Goal: Navigation & Orientation: Find specific page/section

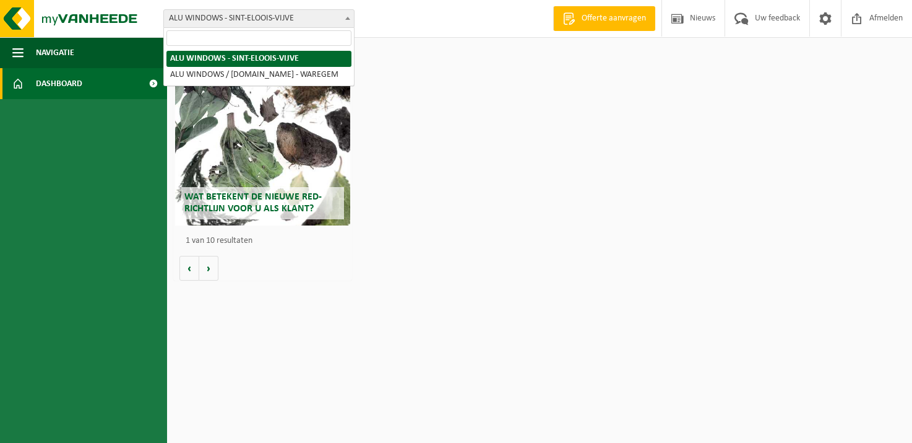
click at [231, 16] on span "ALU WINDOWS - SINT-ELOOIS-VIJVE" at bounding box center [259, 18] width 190 height 17
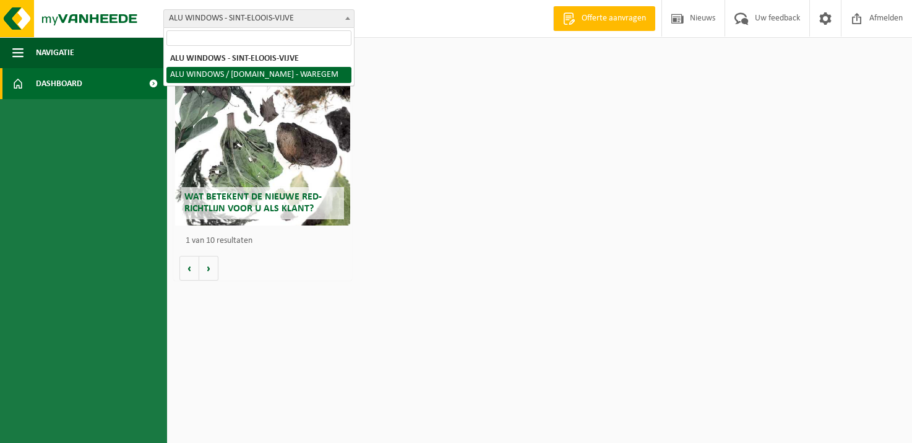
select select "112853"
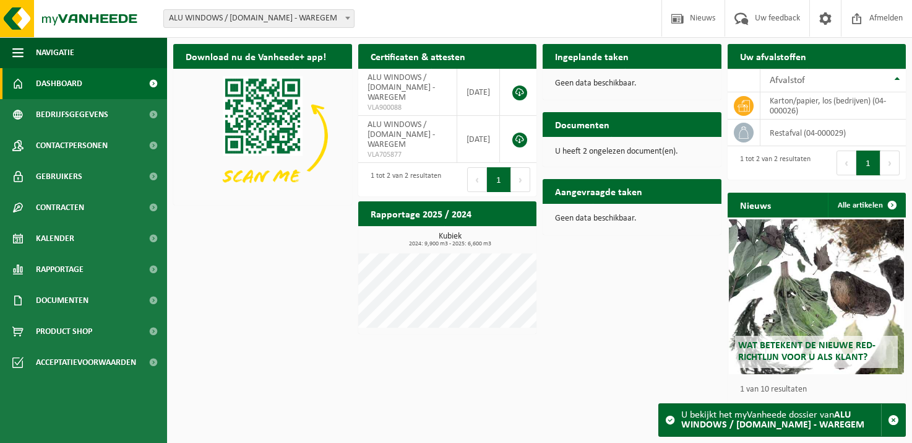
click at [92, 82] on link "Dashboard" at bounding box center [83, 83] width 167 height 31
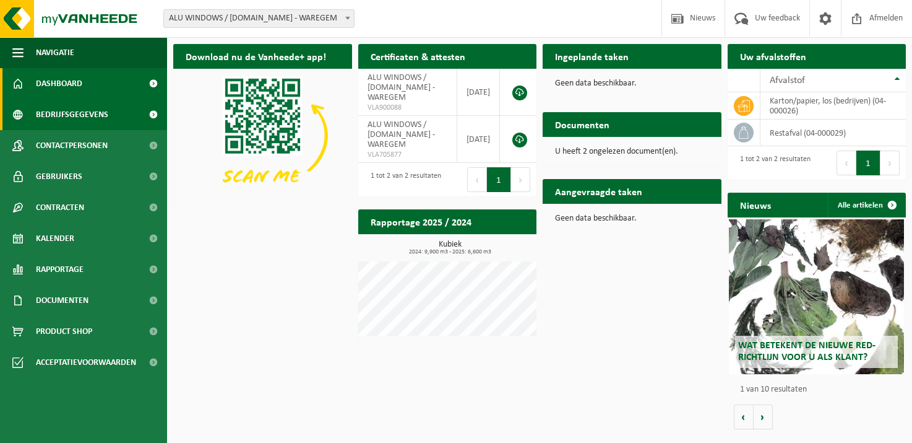
click at [105, 113] on span "Bedrijfsgegevens" at bounding box center [72, 114] width 72 height 31
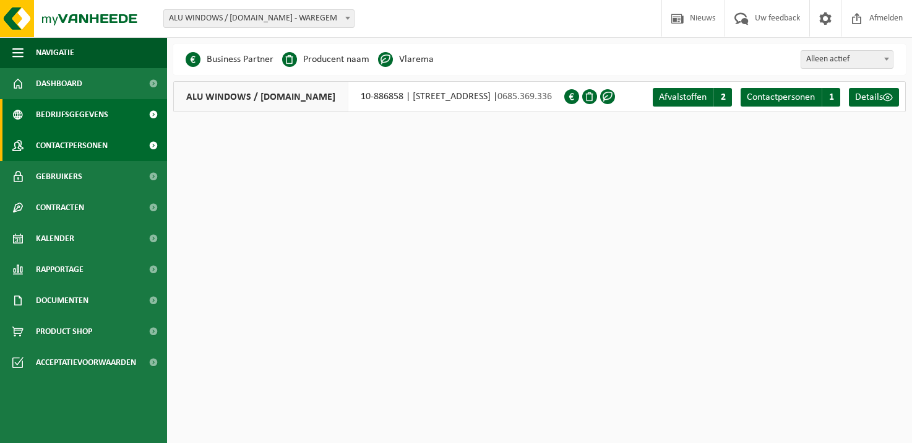
click at [100, 147] on span "Contactpersonen" at bounding box center [72, 145] width 72 height 31
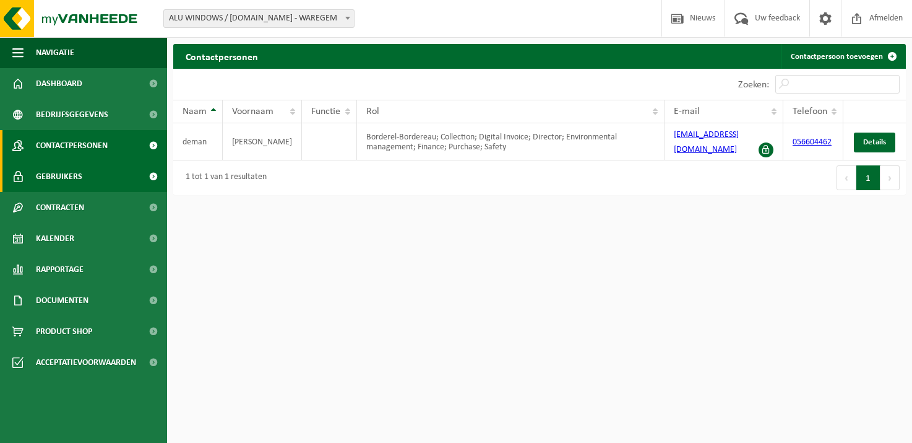
click at [95, 175] on link "Gebruikers" at bounding box center [83, 176] width 167 height 31
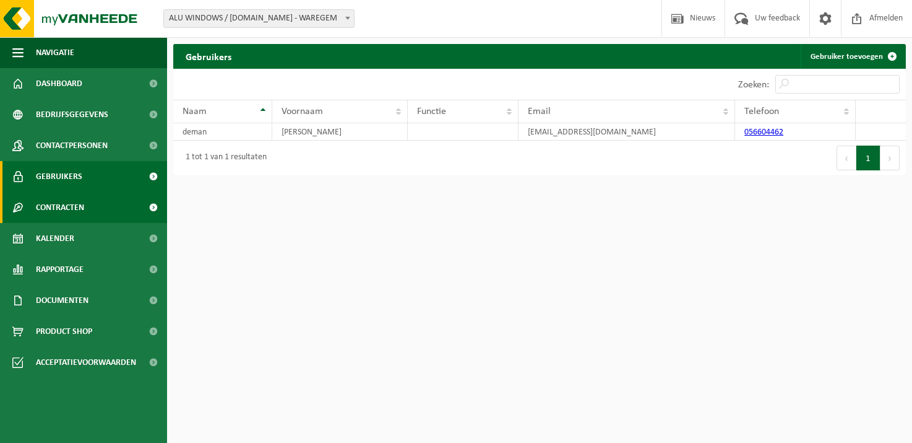
click at [86, 207] on link "Contracten" at bounding box center [83, 207] width 167 height 31
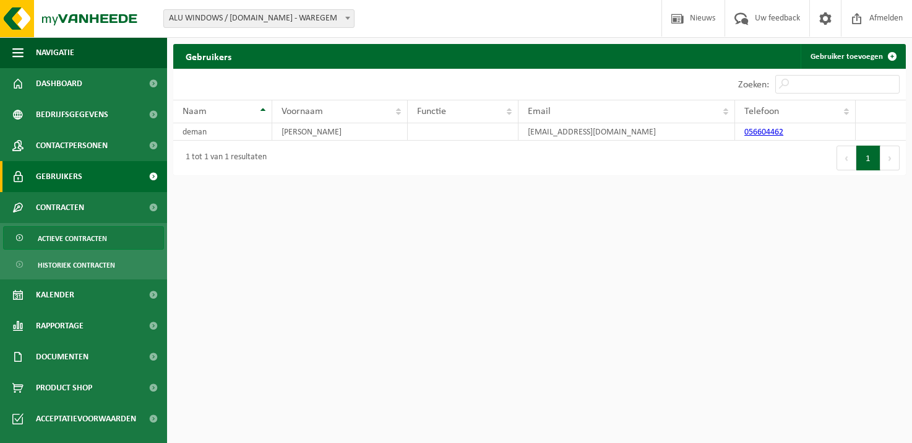
click at [101, 238] on span "Actieve contracten" at bounding box center [72, 239] width 69 height 24
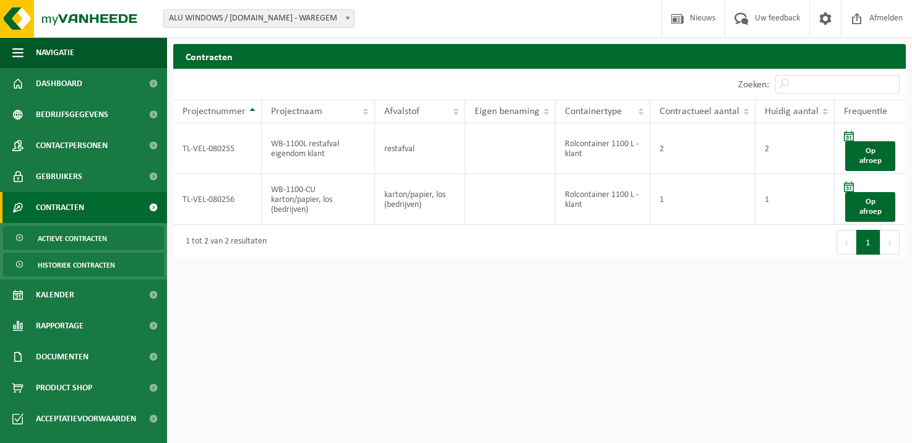
click at [98, 265] on span "Historiek contracten" at bounding box center [76, 265] width 77 height 24
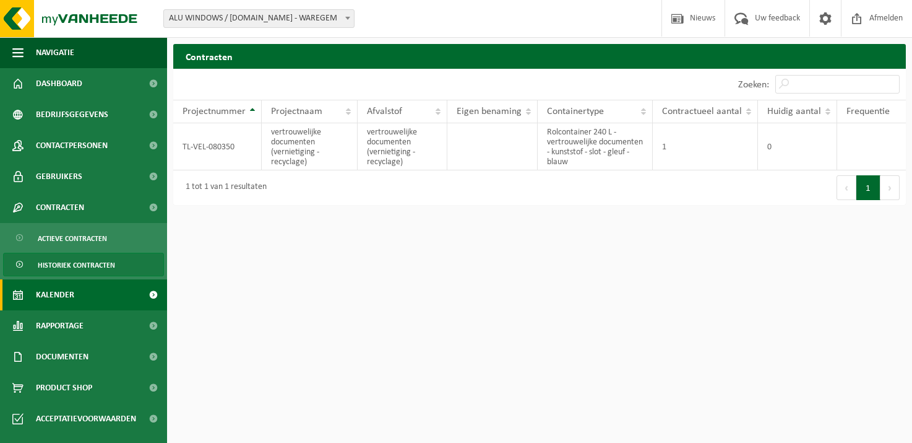
click at [78, 293] on link "Kalender" at bounding box center [83, 294] width 167 height 31
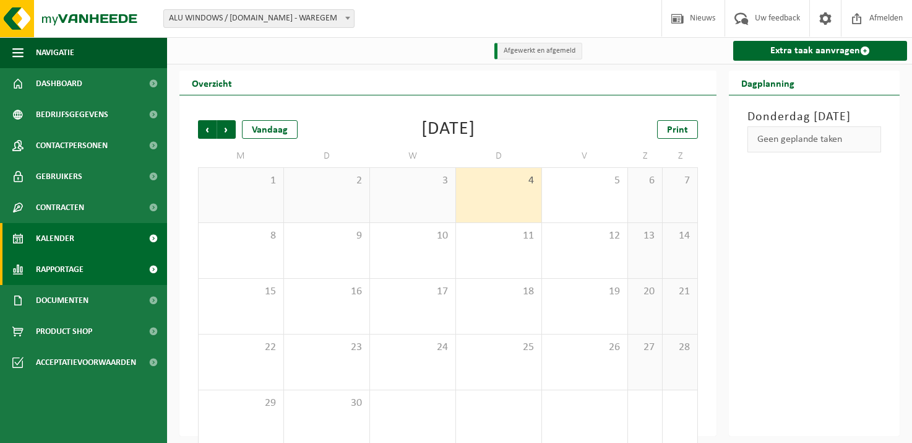
click at [86, 265] on link "Rapportage" at bounding box center [83, 269] width 167 height 31
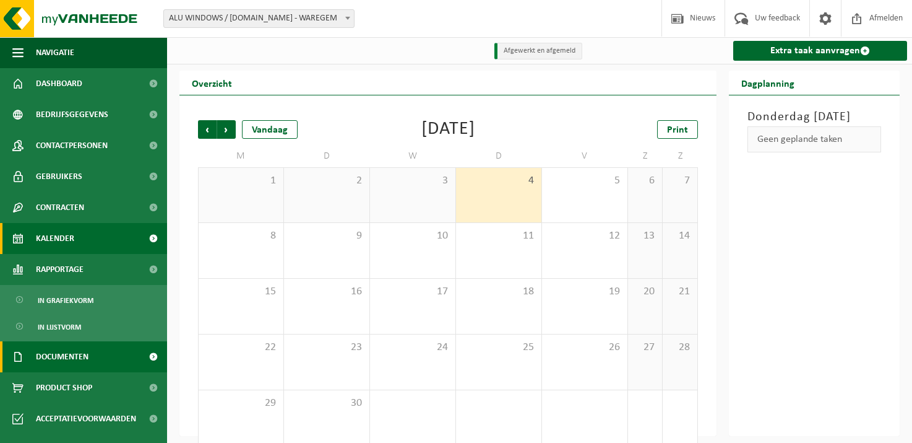
click at [94, 358] on link "Documenten" at bounding box center [83, 356] width 167 height 31
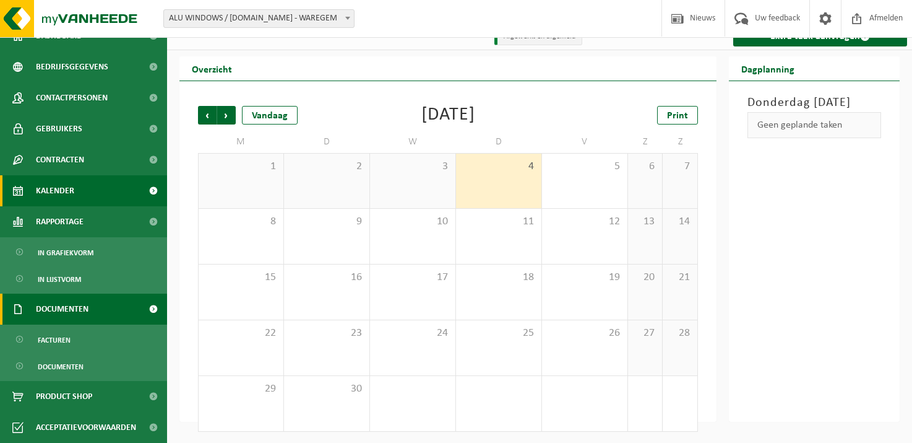
scroll to position [15, 0]
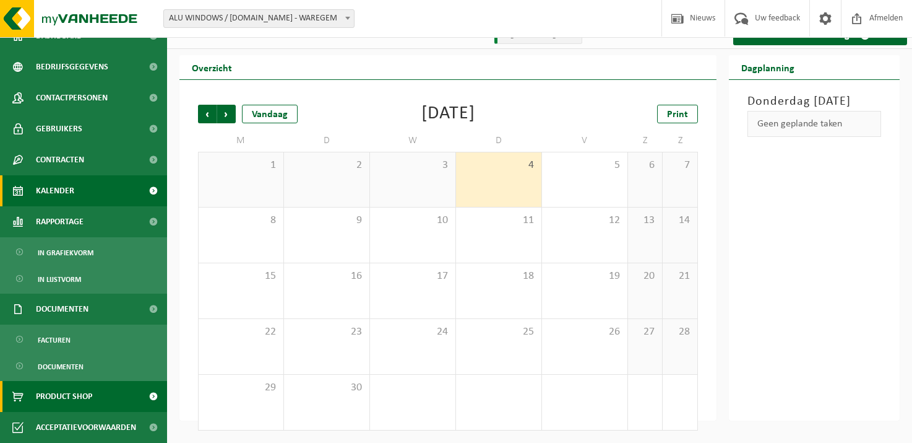
click at [100, 397] on link "Product Shop" at bounding box center [83, 396] width 167 height 31
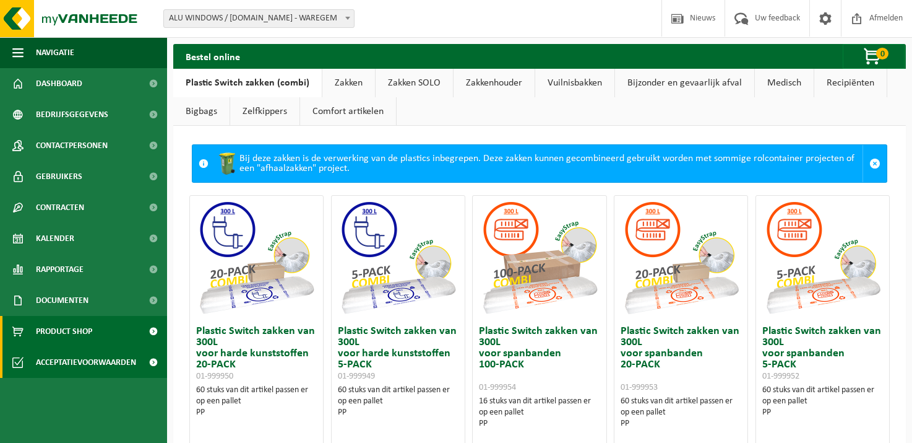
click at [98, 354] on span "Acceptatievoorwaarden" at bounding box center [86, 362] width 100 height 31
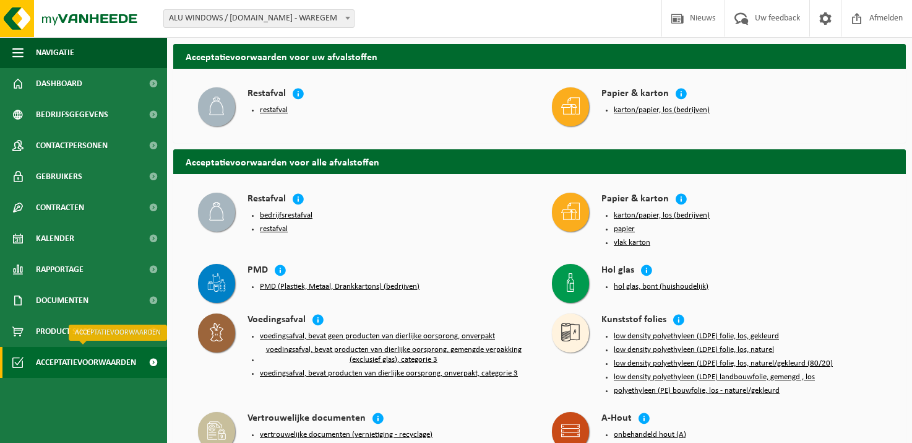
click at [111, 362] on span "Acceptatievoorwaarden" at bounding box center [86, 362] width 100 height 31
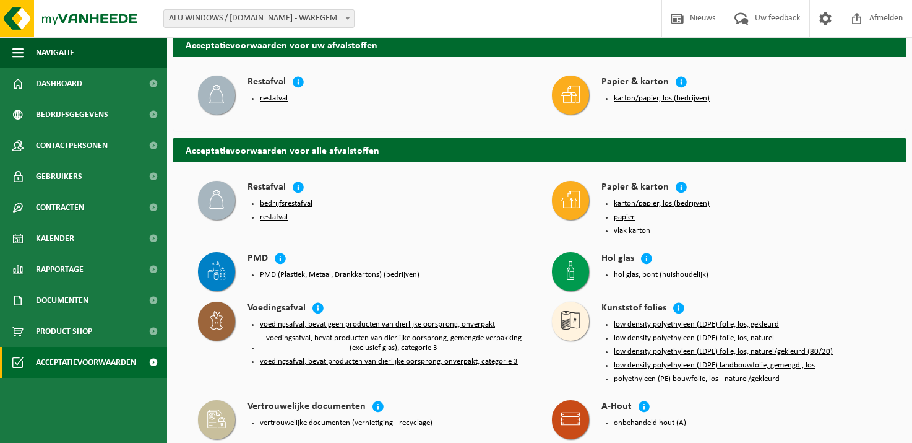
scroll to position [9, 0]
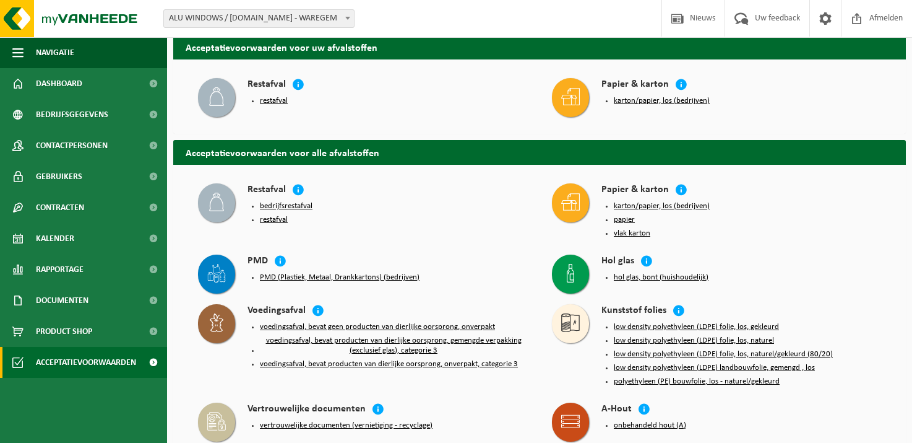
click at [292, 204] on button "bedrijfsrestafval" at bounding box center [286, 206] width 53 height 10
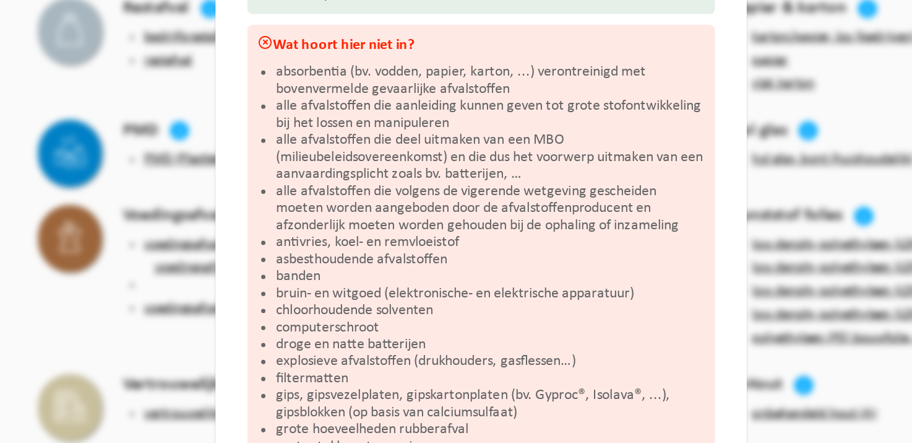
scroll to position [9, 0]
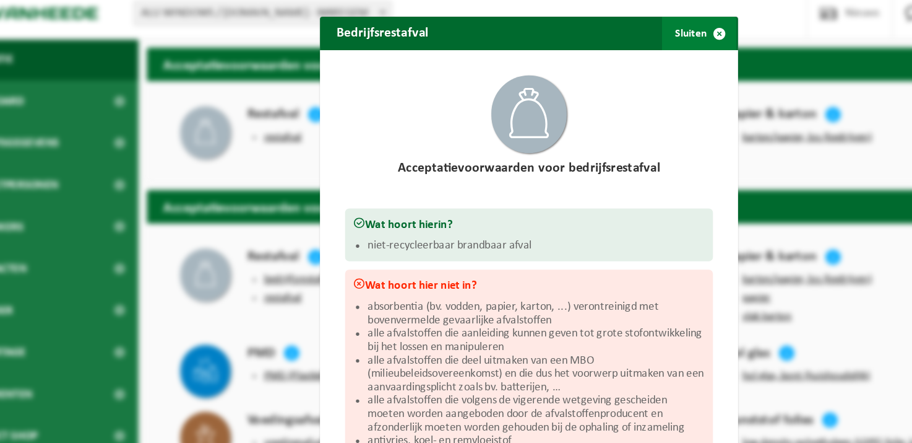
click at [579, 22] on button "Sluiten" at bounding box center [582, 24] width 55 height 25
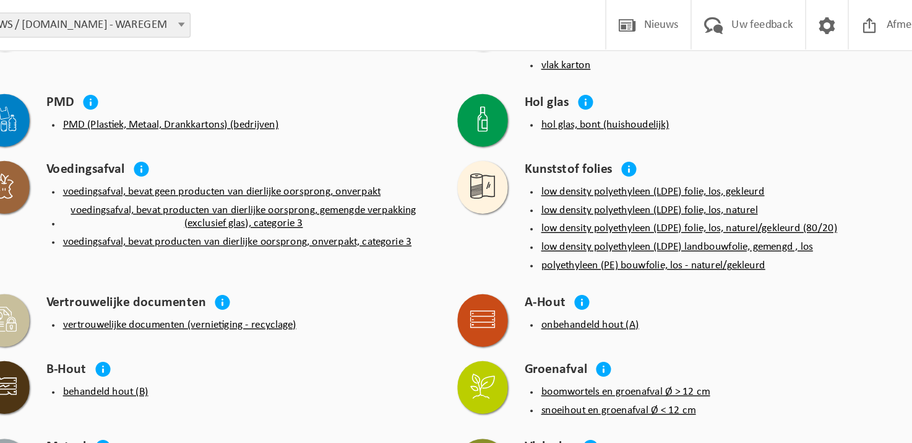
scroll to position [175, 0]
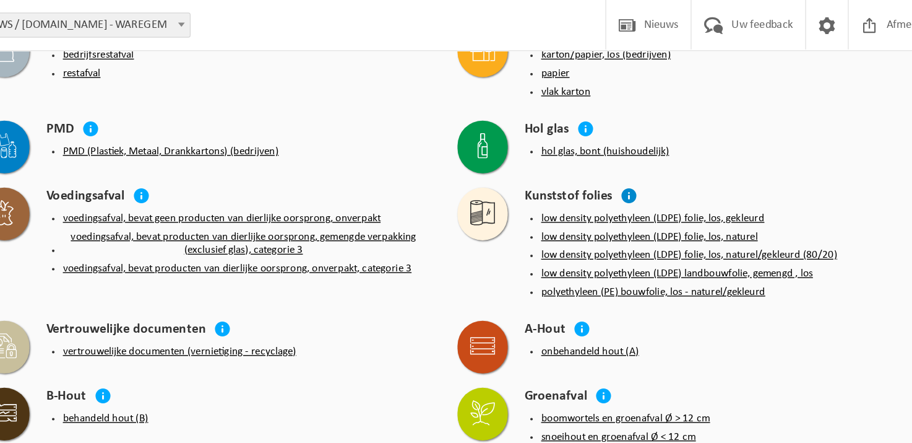
click at [678, 145] on icon at bounding box center [679, 145] width 12 height 12
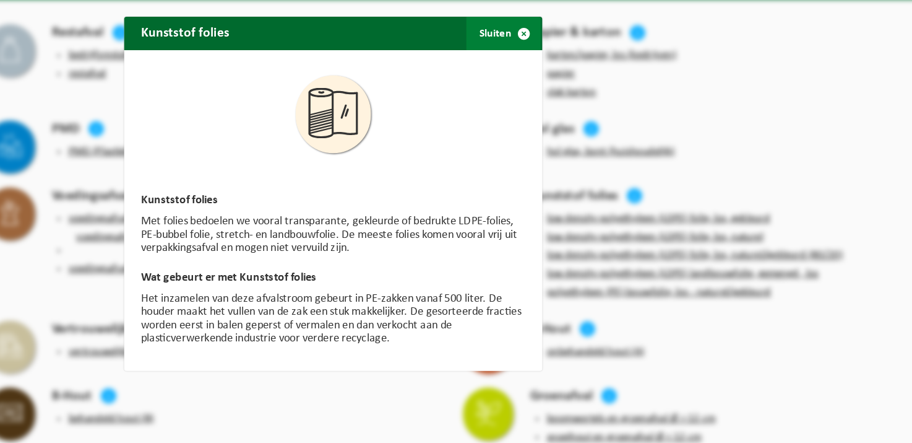
click at [582, 22] on button "Sluiten" at bounding box center [582, 24] width 55 height 25
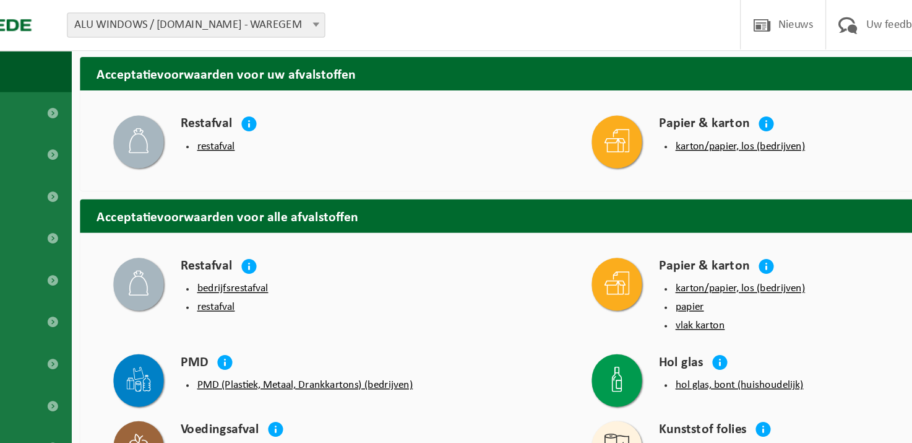
scroll to position [0, 0]
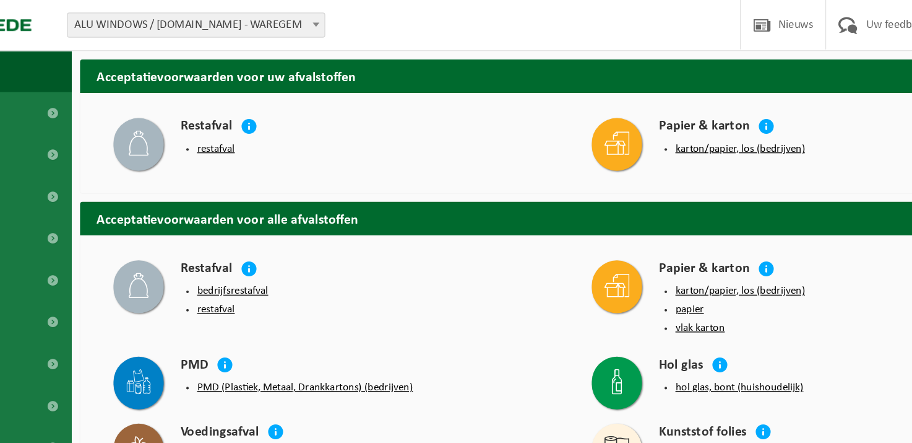
click at [280, 109] on button "restafval" at bounding box center [274, 110] width 28 height 10
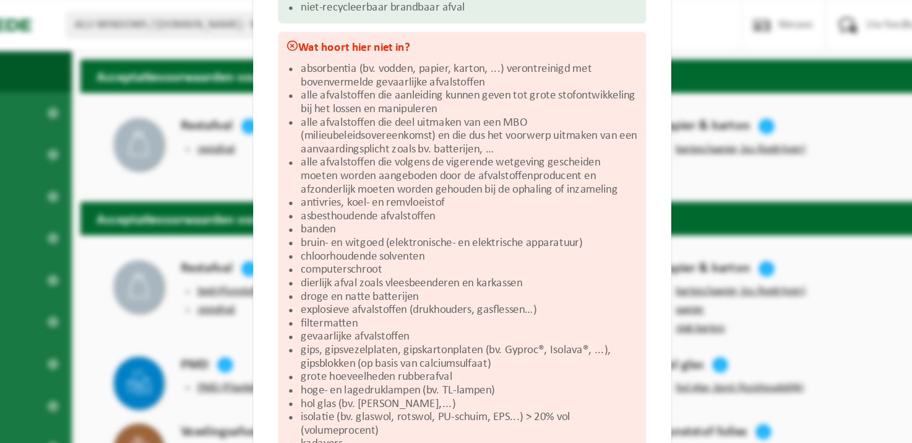
scroll to position [111, 0]
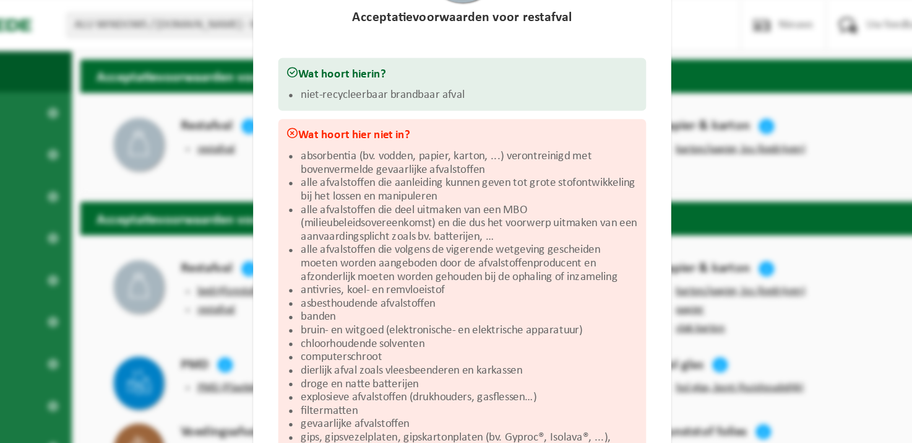
click at [125, 20] on div "Restafval Sluiten Acceptatievoorwaarden voor restafval Wat hoort hierin? niet-r…" at bounding box center [456, 221] width 912 height 443
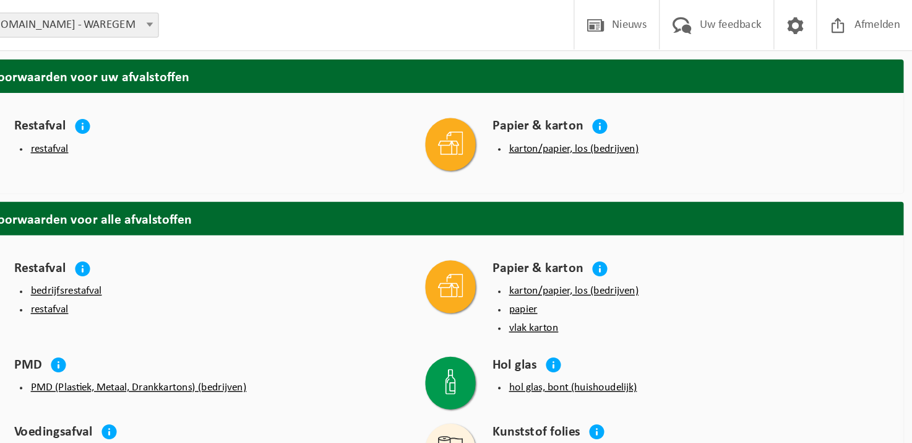
scroll to position [0, 0]
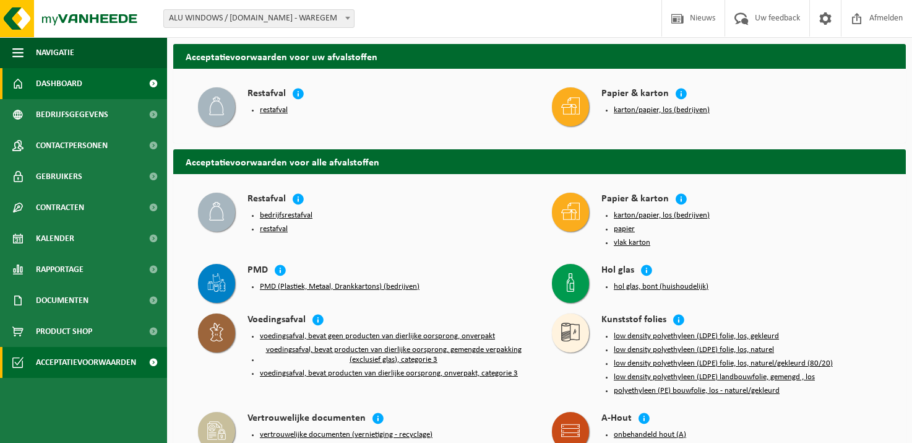
click at [77, 80] on span "Dashboard" at bounding box center [59, 83] width 46 height 31
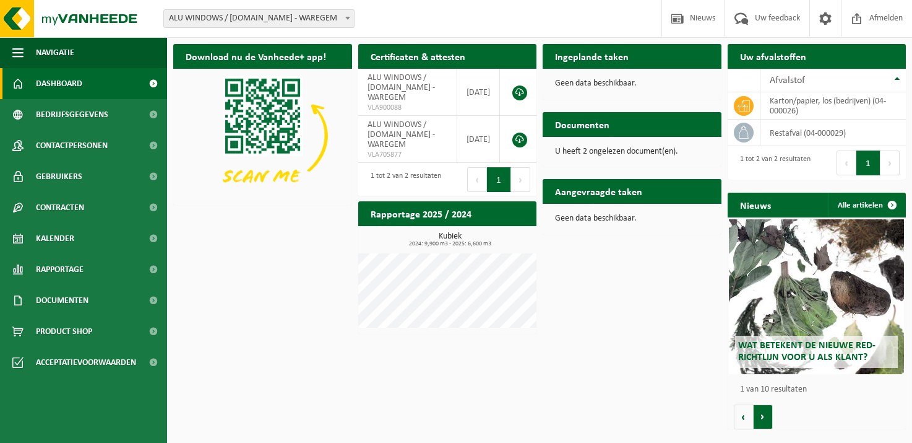
click at [758, 415] on button "Volgende" at bounding box center [763, 416] width 19 height 25
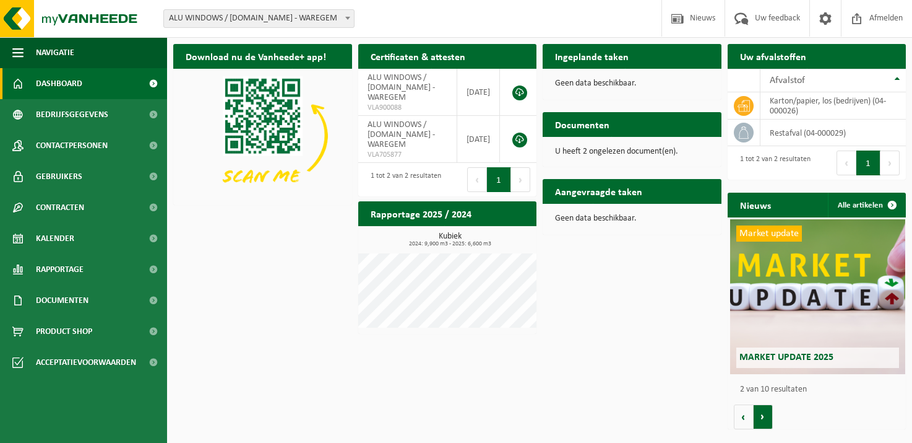
scroll to position [0, 178]
click at [758, 415] on button "Volgende" at bounding box center [763, 416] width 19 height 25
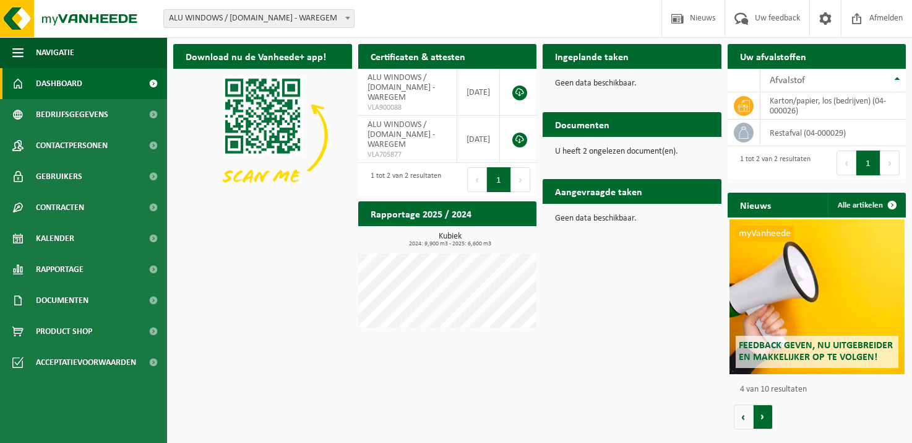
scroll to position [0, 535]
click at [758, 415] on button "Volgende" at bounding box center [763, 416] width 19 height 25
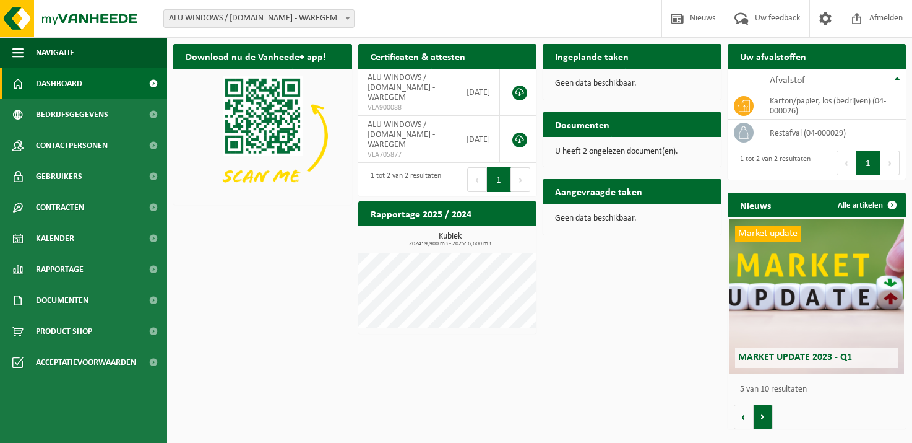
click at [758, 415] on button "Volgende" at bounding box center [763, 416] width 19 height 25
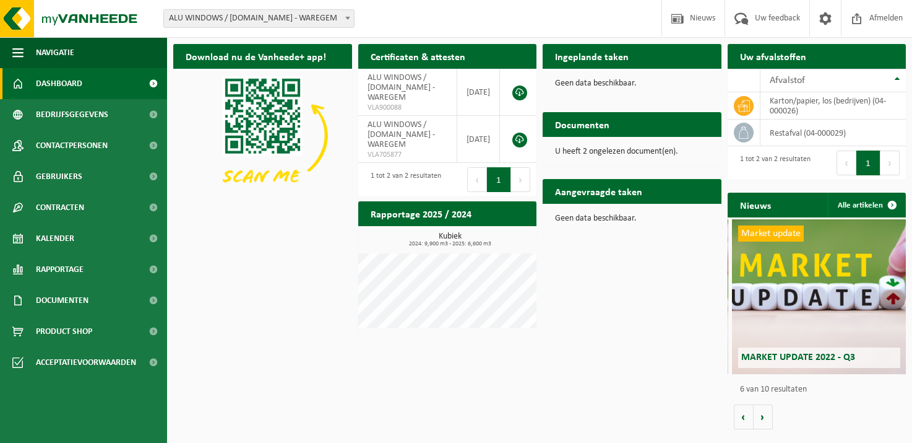
scroll to position [0, 893]
